Goal: Navigation & Orientation: Understand site structure

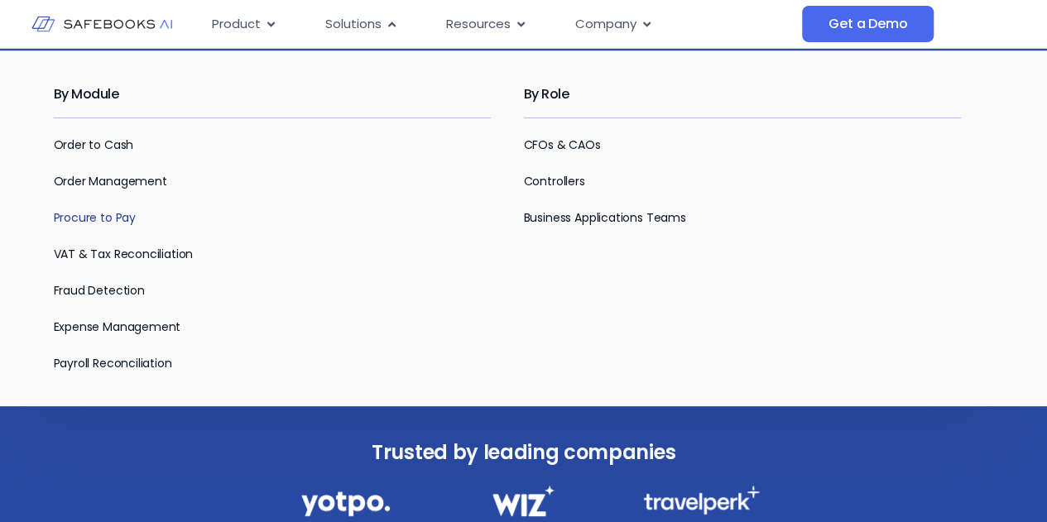
click at [118, 216] on link "Procure to Pay" at bounding box center [95, 217] width 82 height 17
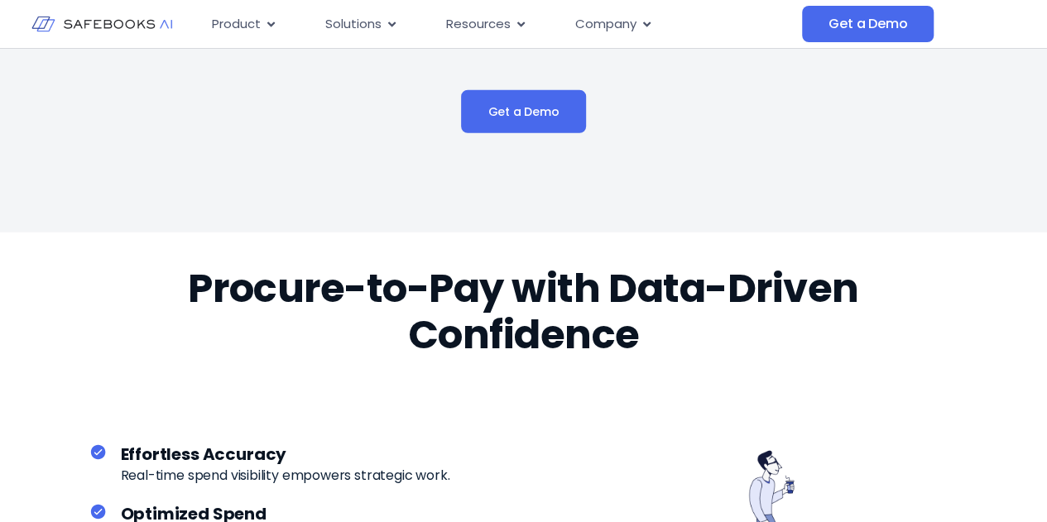
scroll to position [2898, 0]
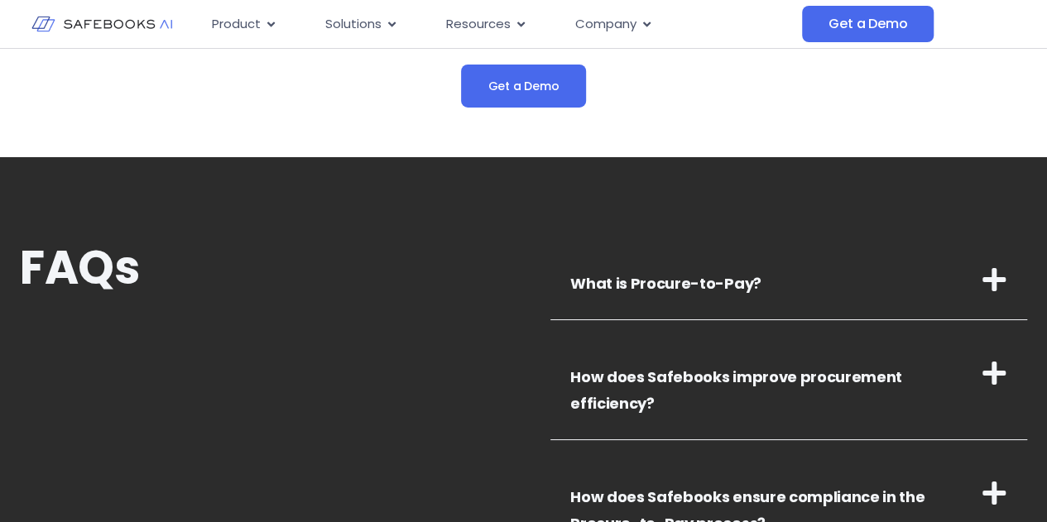
click at [1005, 274] on icon at bounding box center [994, 280] width 26 height 26
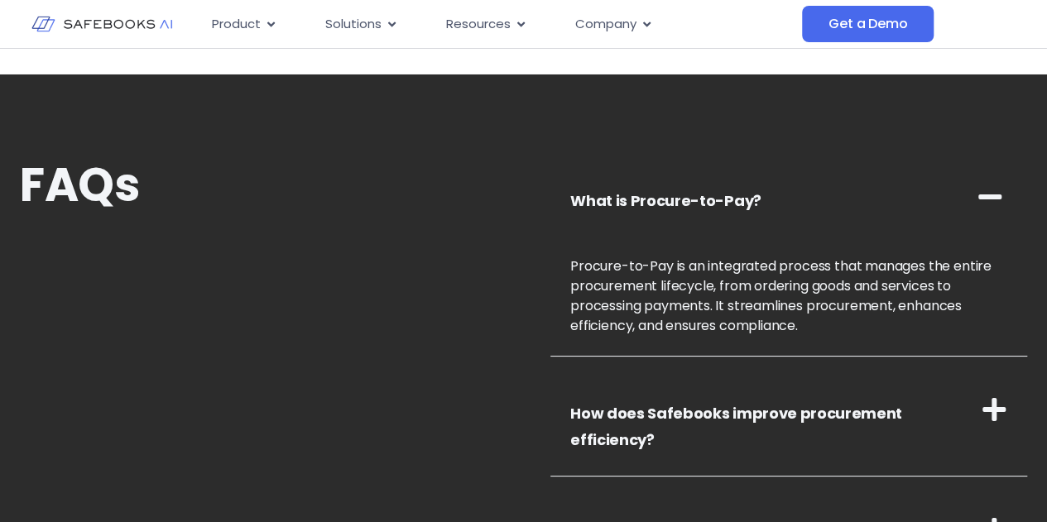
scroll to position [3064, 0]
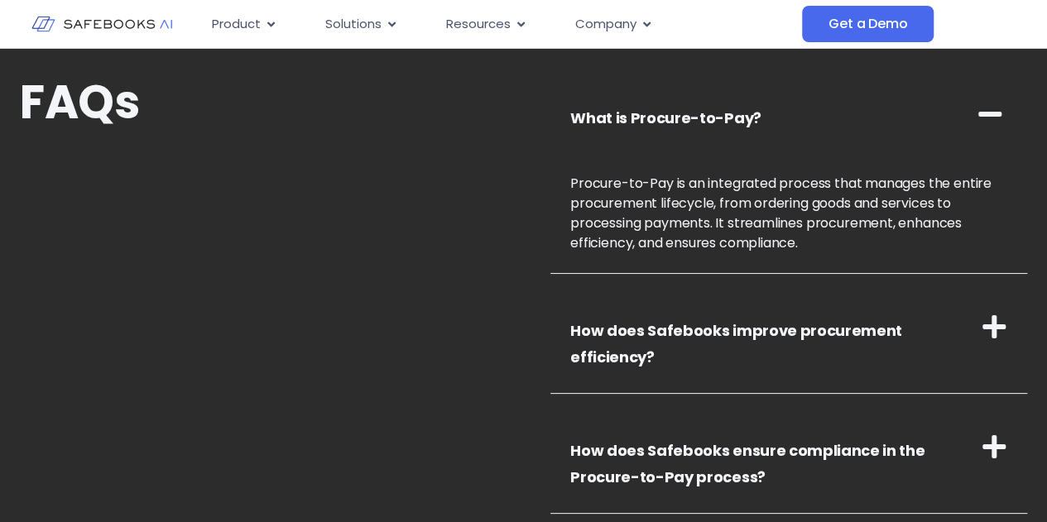
click at [991, 325] on icon at bounding box center [994, 326] width 23 height 23
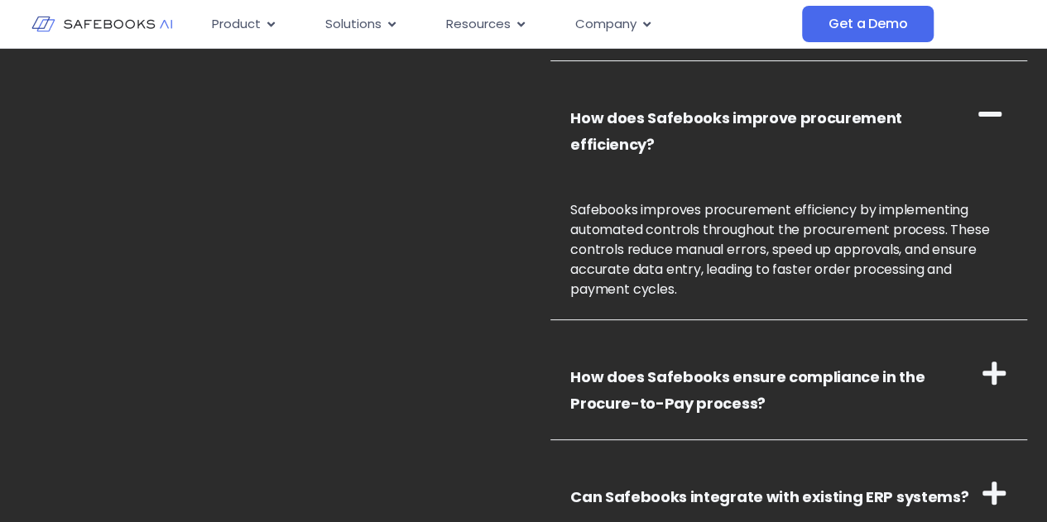
scroll to position [3312, 0]
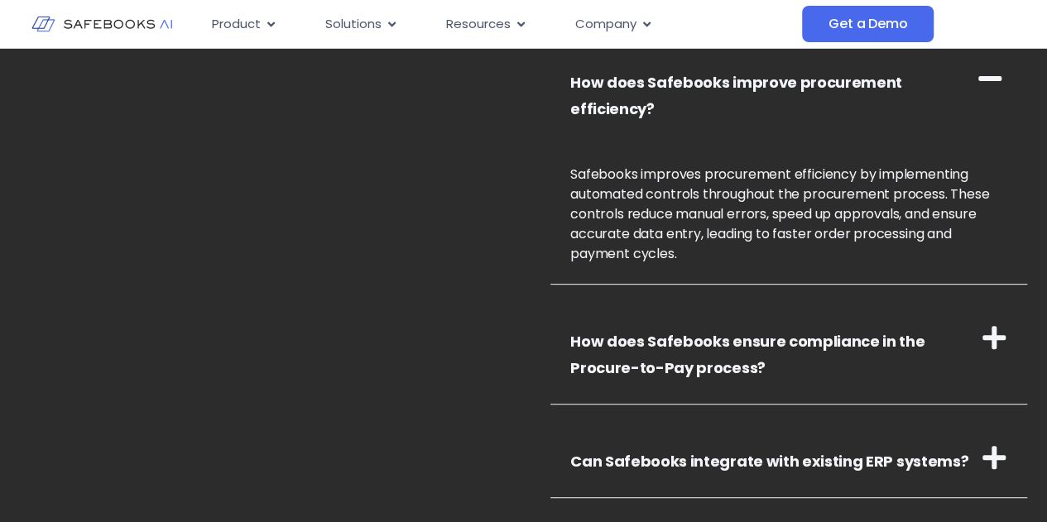
click at [1002, 325] on icon at bounding box center [994, 338] width 26 height 26
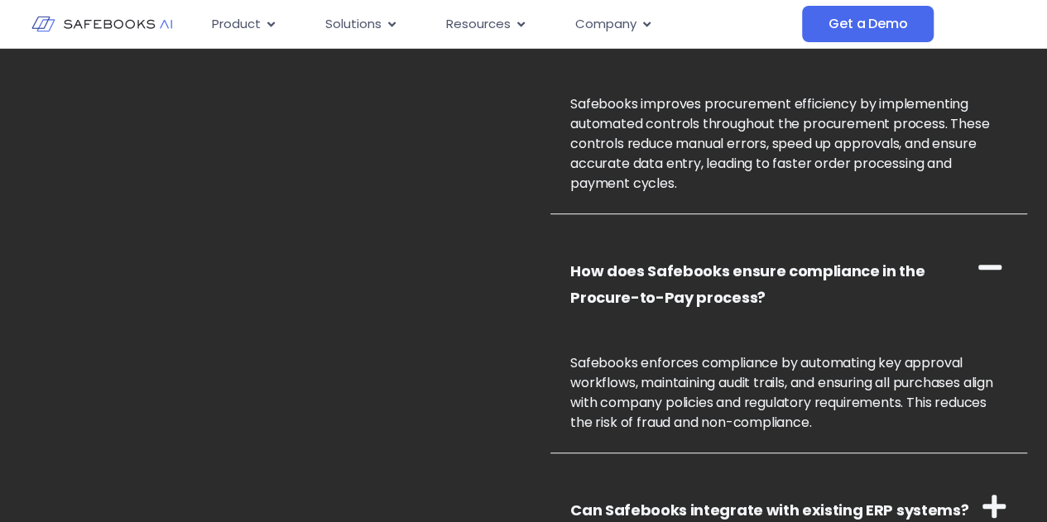
scroll to position [3478, 0]
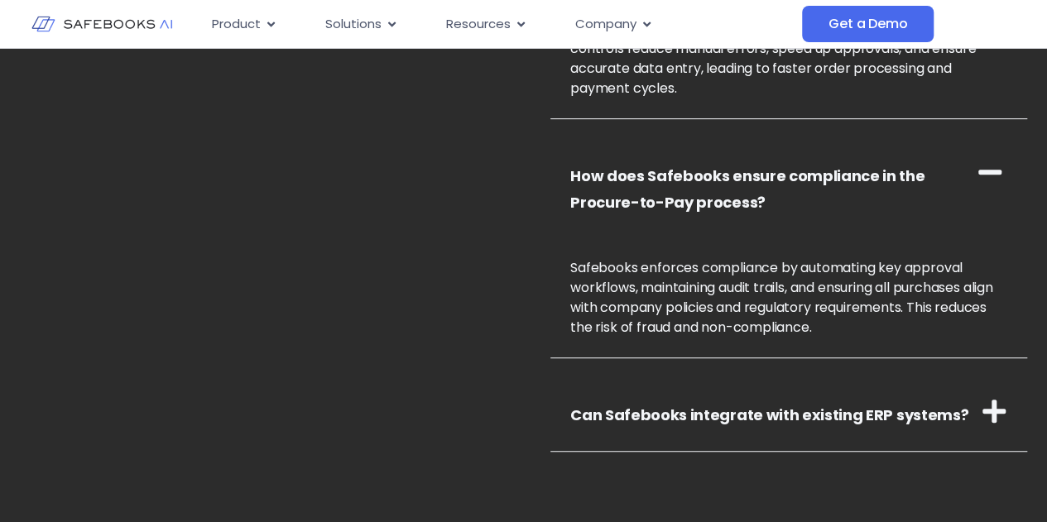
click at [999, 400] on icon at bounding box center [994, 411] width 23 height 23
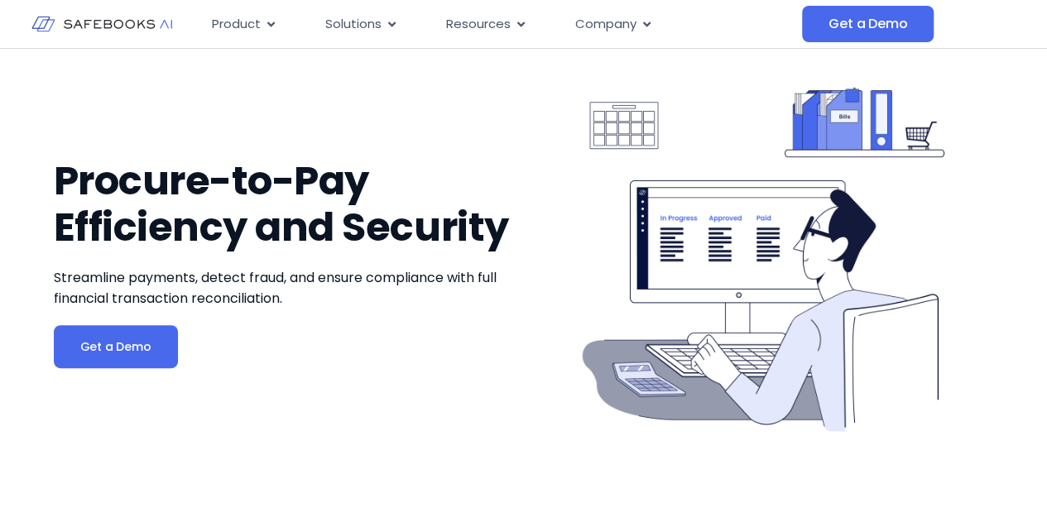
scroll to position [0, 0]
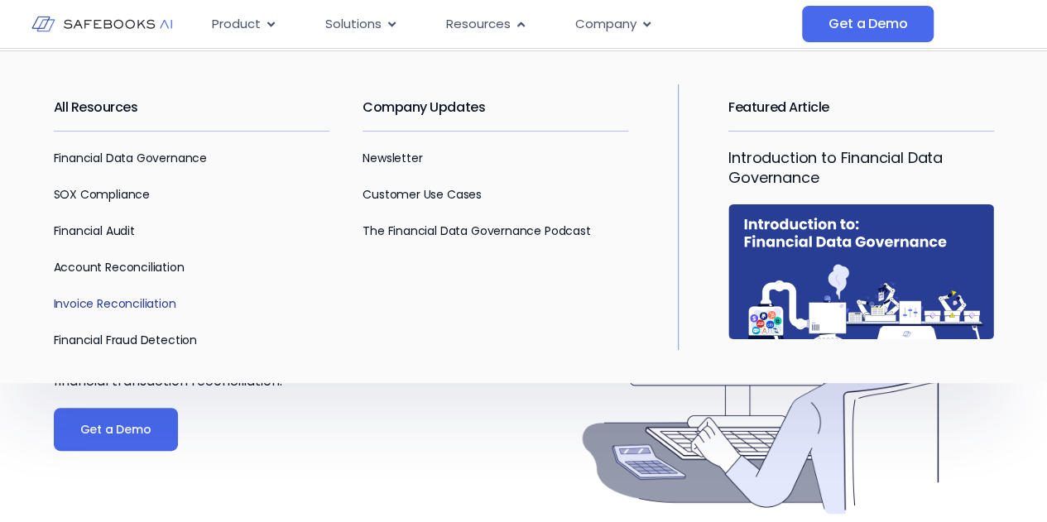
drag, startPoint x: 111, startPoint y: 301, endPoint x: 317, endPoint y: 291, distance: 206.5
click at [111, 301] on link "Invoice Reconciliation" at bounding box center [115, 304] width 123 height 17
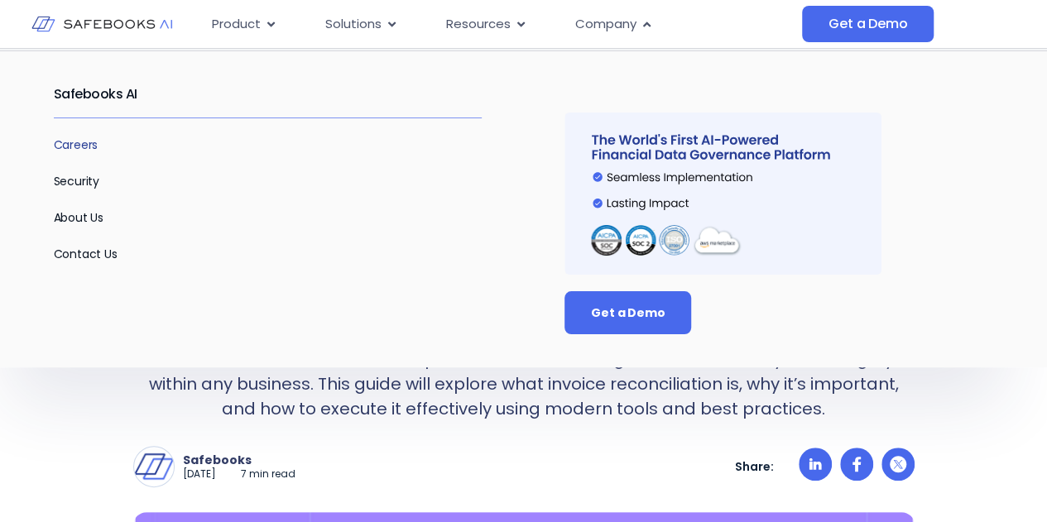
click at [69, 146] on link "Careers" at bounding box center [76, 145] width 45 height 17
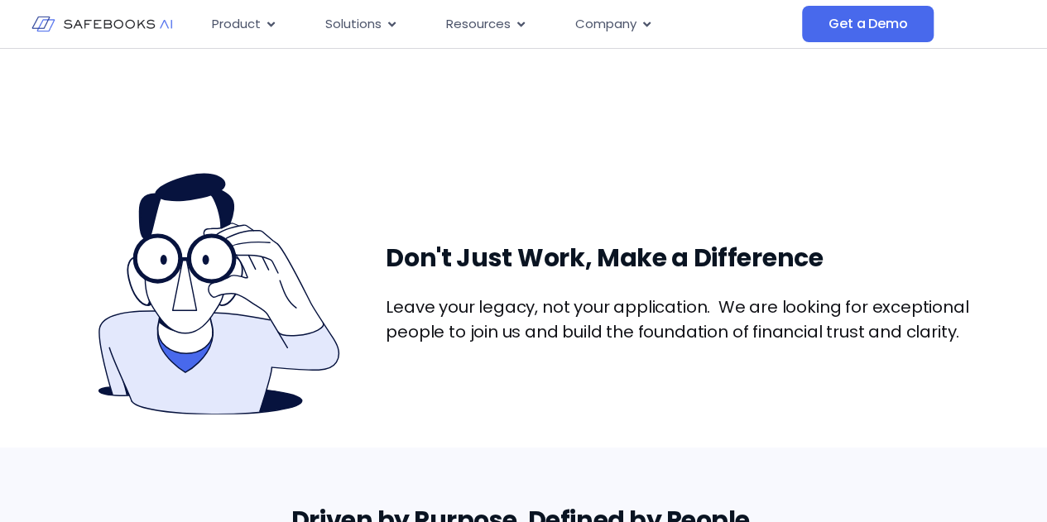
click at [126, 26] on img at bounding box center [101, 24] width 141 height 41
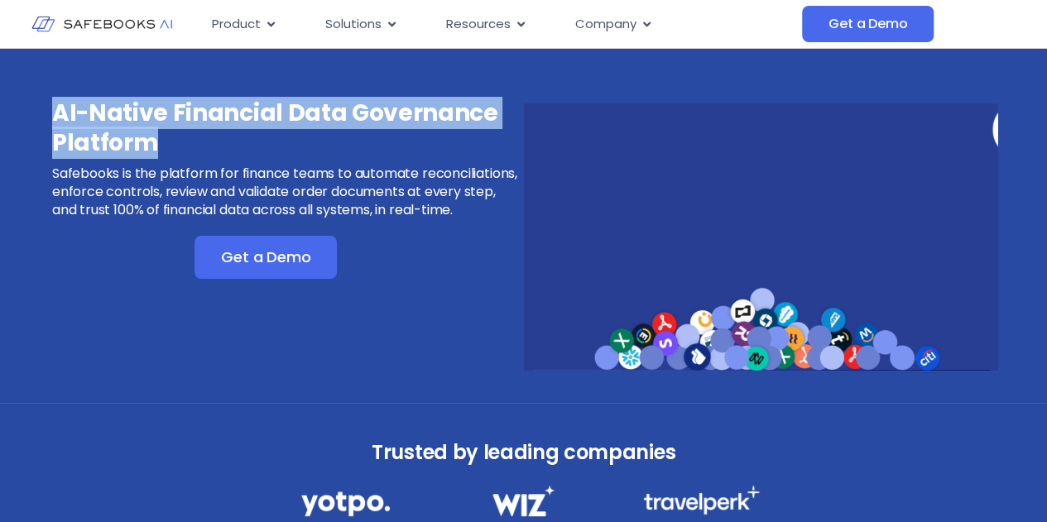
drag, startPoint x: 156, startPoint y: 145, endPoint x: 40, endPoint y: 105, distance: 122.5
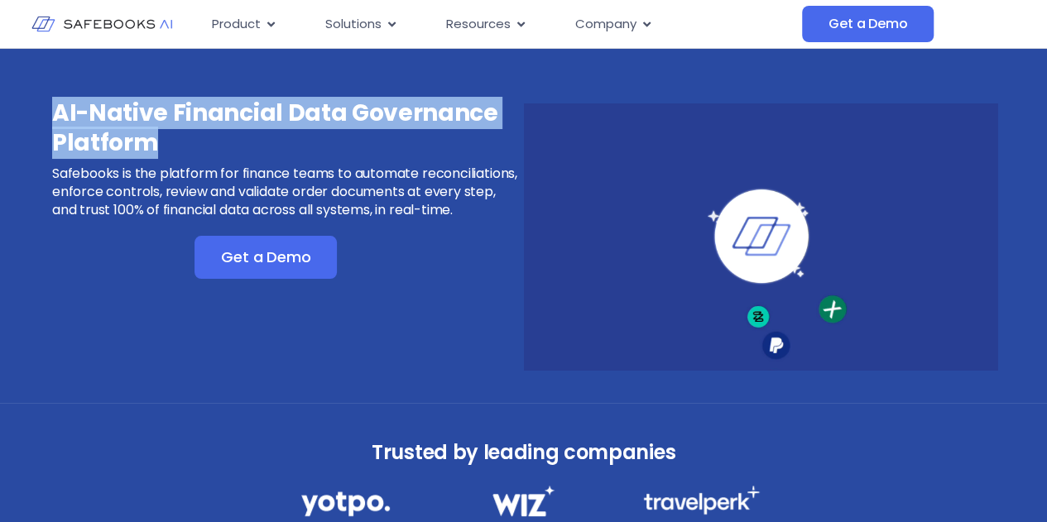
click at [40, 105] on div "AI-Native Financial Data Governance Platform Safebooks is the platform for fina…" at bounding box center [523, 226] width 1047 height 354
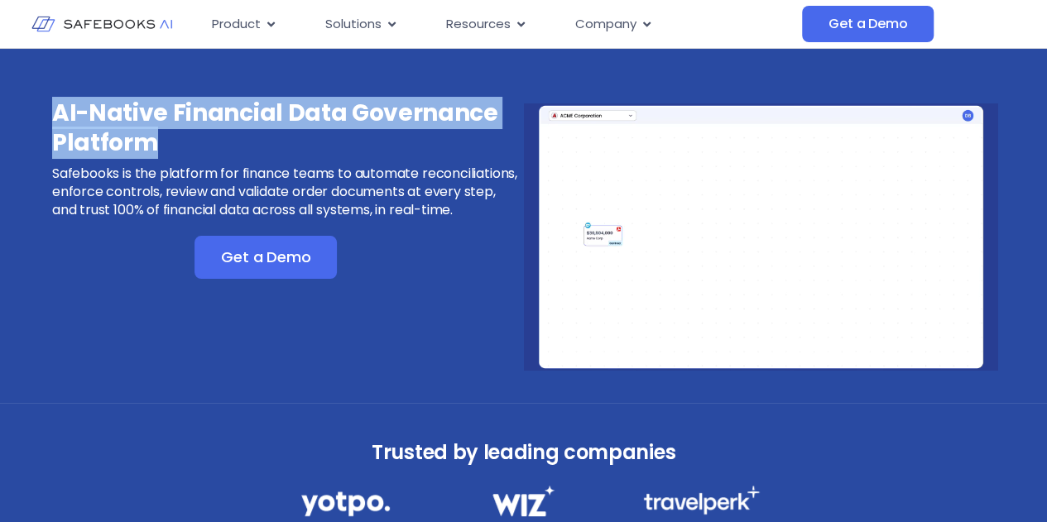
click at [58, 108] on h3 "AI-Native Financial Data Governance Platform" at bounding box center [286, 129] width 469 height 60
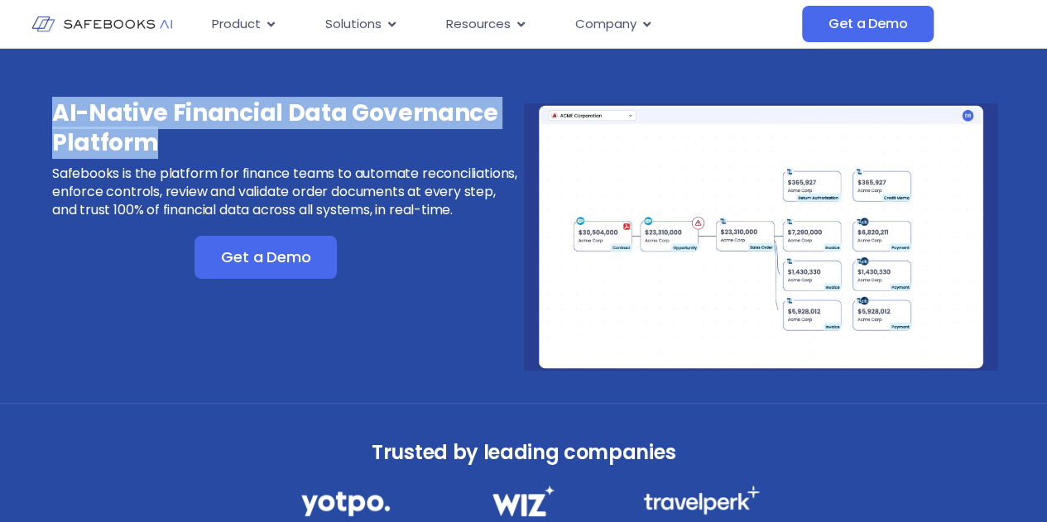
drag, startPoint x: 55, startPoint y: 108, endPoint x: 169, endPoint y: 147, distance: 120.4
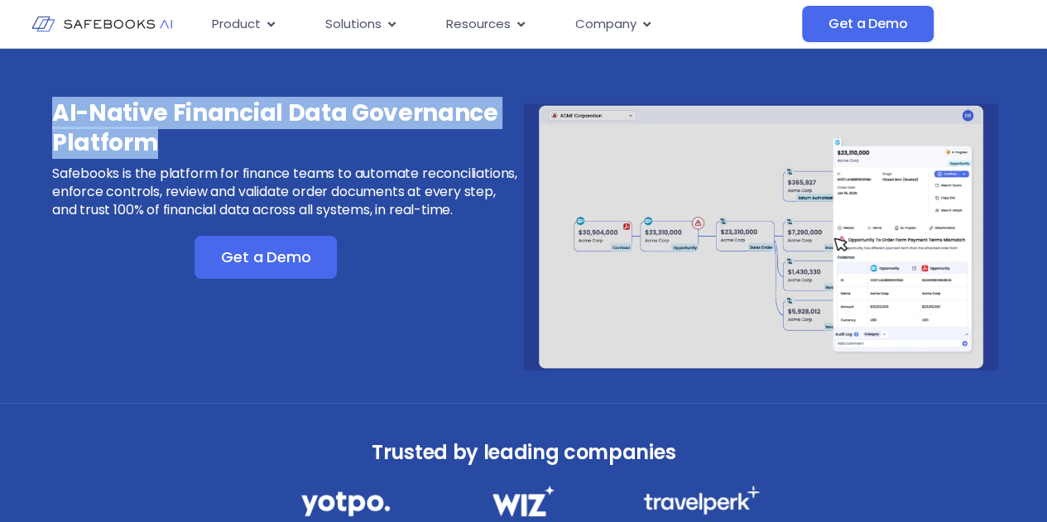
click at [169, 147] on h3 "AI-Native Financial Data Governance Platform" at bounding box center [286, 129] width 469 height 60
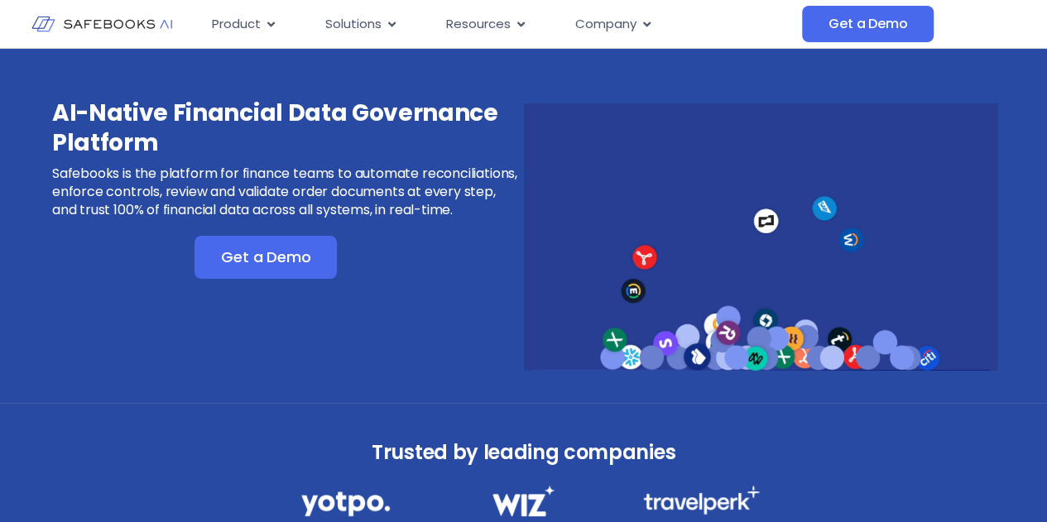
click at [180, 169] on p "Safebooks is the platform for finance teams to automate reconciliations, enforc…" at bounding box center [286, 192] width 469 height 55
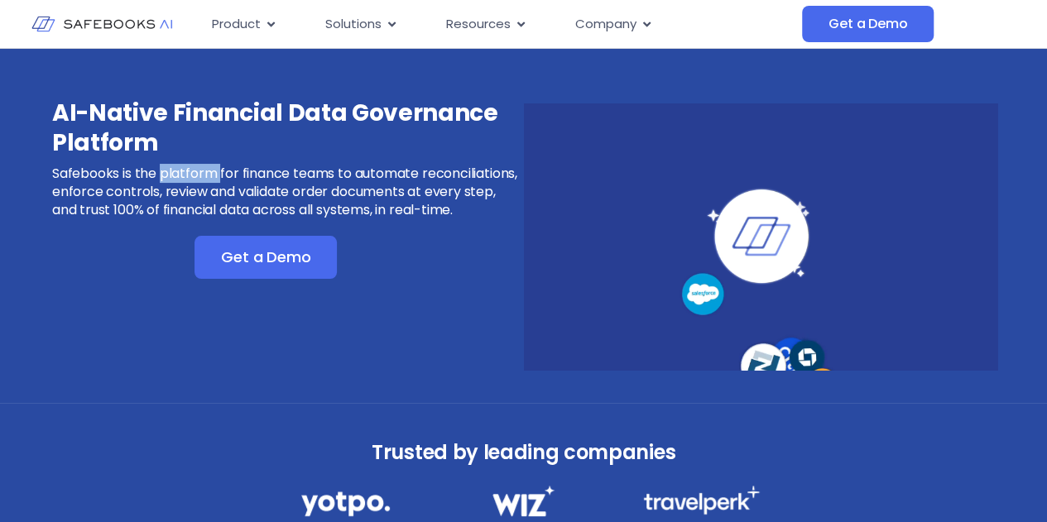
click at [180, 169] on p "Safebooks is the platform for finance teams to automate reconciliations, enforc…" at bounding box center [286, 192] width 469 height 55
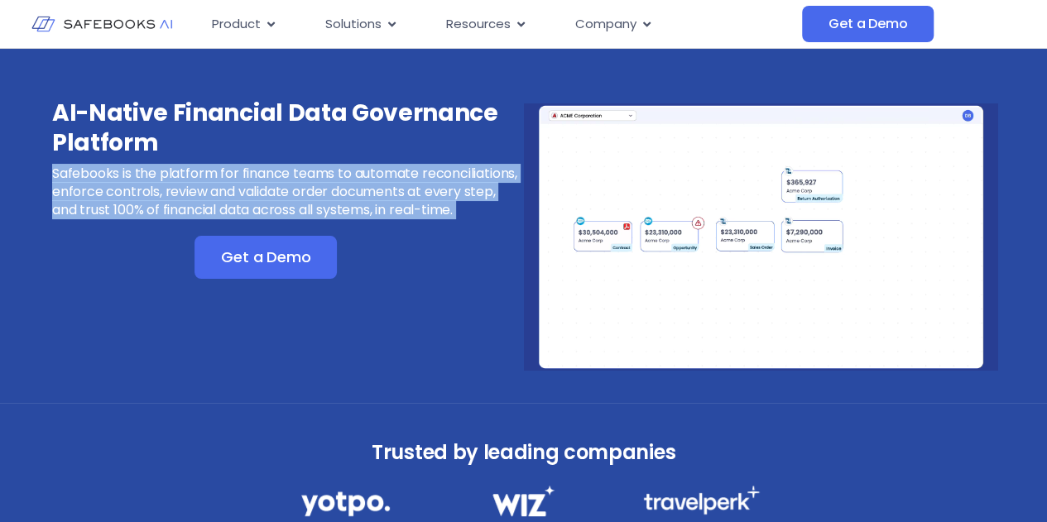
click at [180, 169] on p "Safebooks is the platform for finance teams to automate reconciliations, enforc…" at bounding box center [286, 192] width 469 height 55
